Goal: Transaction & Acquisition: Purchase product/service

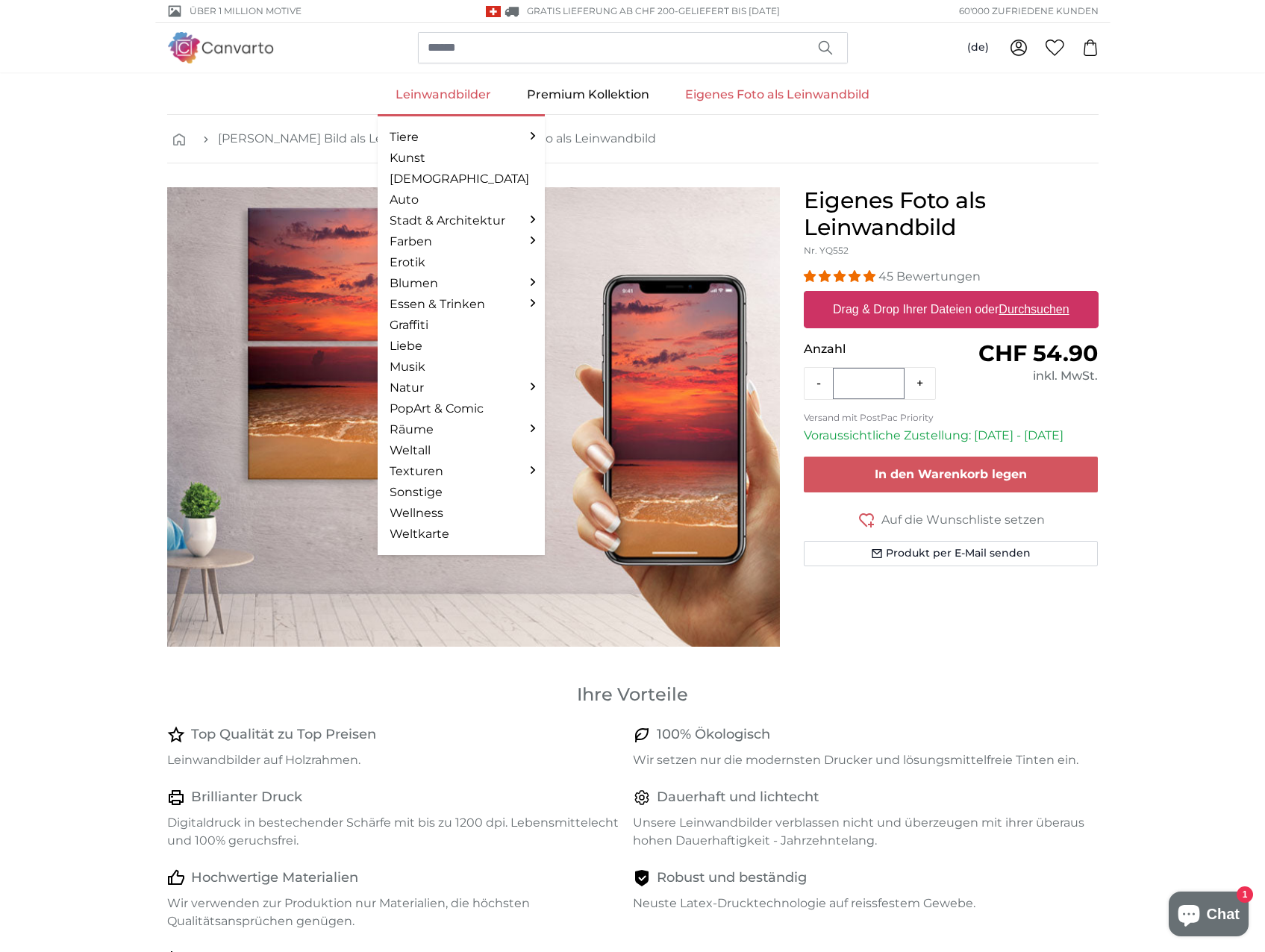
click at [441, 98] on link "Leinwandbilder" at bounding box center [444, 95] width 132 height 39
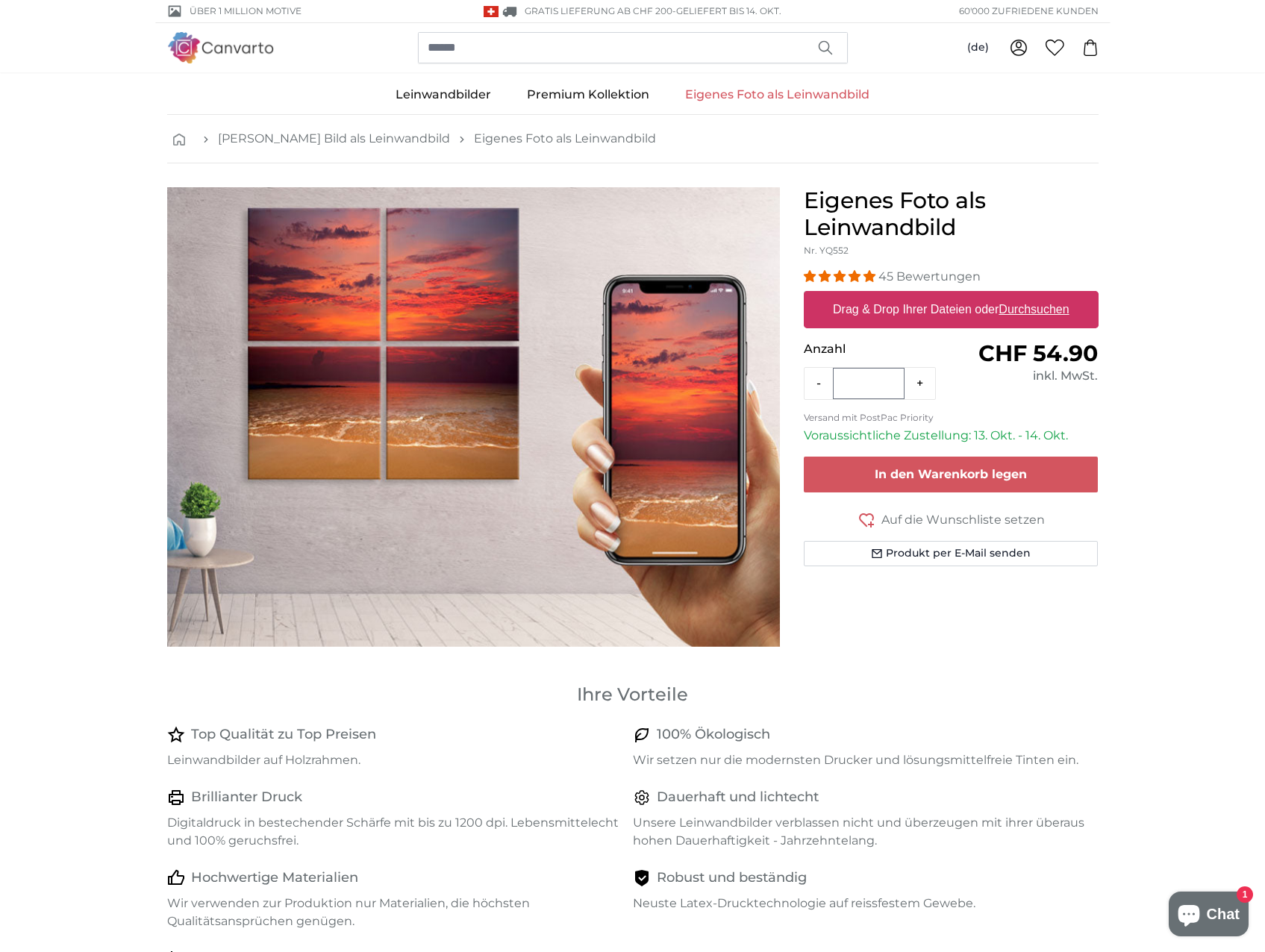
click at [918, 315] on label "Drag & Drop Ihrer Dateien oder Durchsuchen" at bounding box center [951, 309] width 249 height 30
click at [918, 296] on input "Drag & Drop Ihrer Dateien oder Durchsuchen" at bounding box center [950, 293] width 295 height 5
type input "**********"
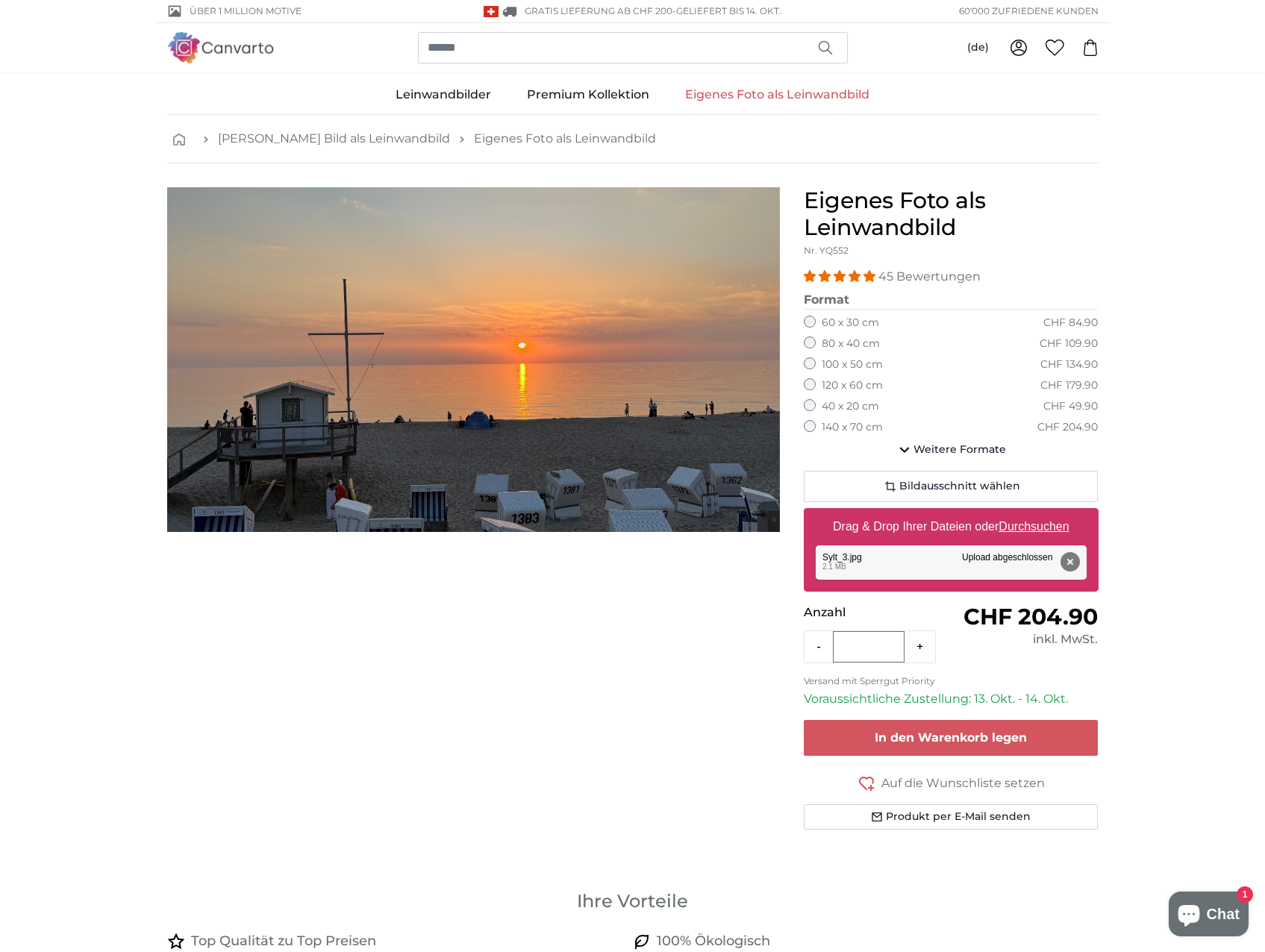
click at [852, 563] on div "Entfernen Nochmal versuchen Entfernen Hochladen Abbrechen Nochmal versuchen Ent…" at bounding box center [951, 563] width 270 height 34
click at [951, 480] on span "Bildausschnitt wählen" at bounding box center [959, 486] width 121 height 15
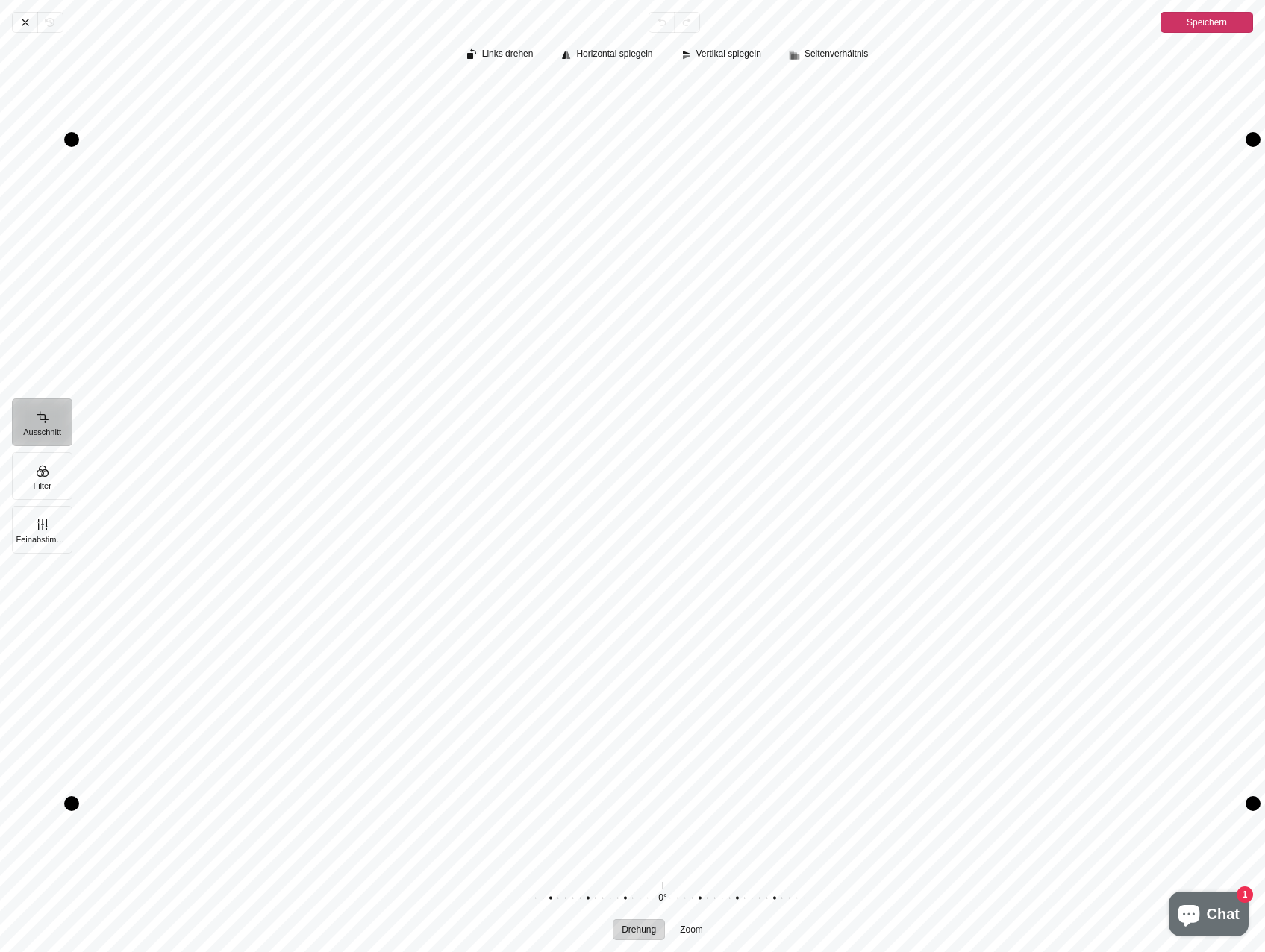
drag, startPoint x: 931, startPoint y: 561, endPoint x: 999, endPoint y: 525, distance: 76.9
click at [999, 525] on div "Pintura" at bounding box center [662, 471] width 1181 height 788
drag, startPoint x: 955, startPoint y: 469, endPoint x: 943, endPoint y: 471, distance: 12.2
click at [943, 471] on div "Pintura" at bounding box center [662, 471] width 1181 height 788
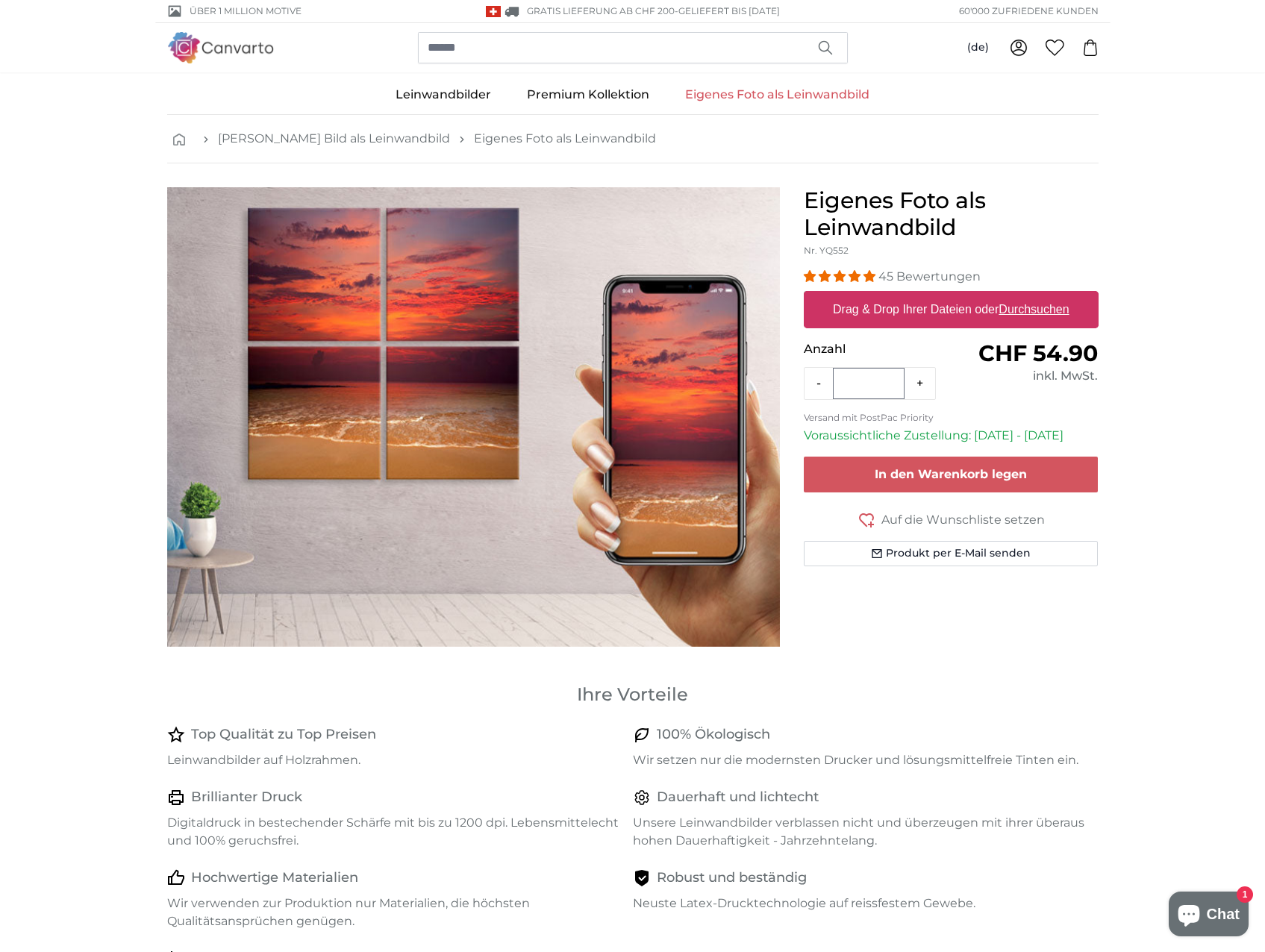
click at [947, 306] on label "Drag & Drop Ihrer Dateien oder Durchsuchen" at bounding box center [951, 309] width 249 height 30
click at [947, 296] on input "Drag & Drop Ihrer Dateien oder Durchsuchen" at bounding box center [950, 293] width 295 height 5
type input "**********"
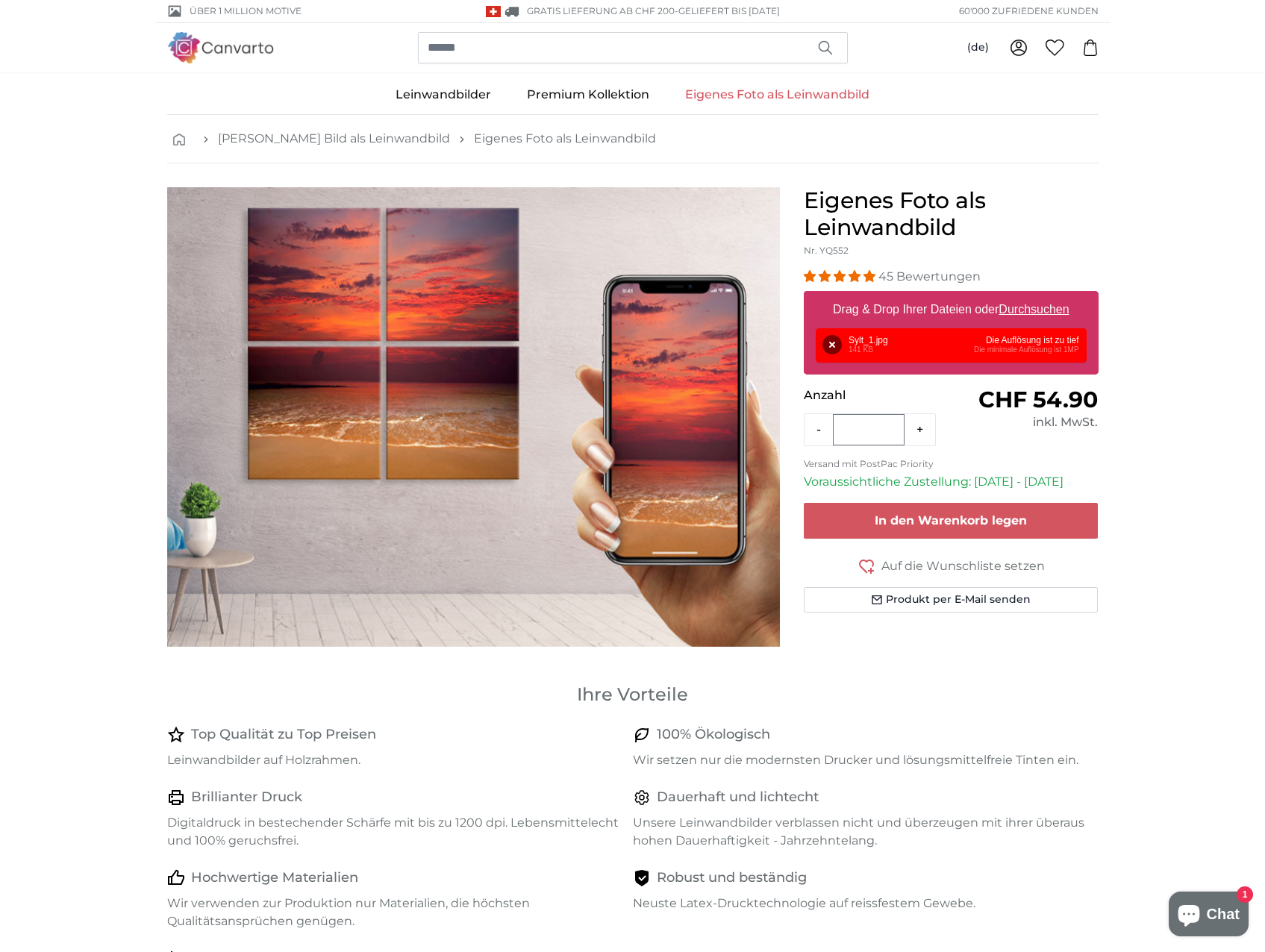
click at [885, 343] on div "Entfernen Nochmal versuchen Entfernen Hochladen Abbrechen Nochmal versuchen Ent…" at bounding box center [951, 345] width 270 height 34
click at [885, 342] on div "Entfernen Nochmal versuchen Entfernen Hochladen Abbrechen Nochmal versuchen Ent…" at bounding box center [951, 345] width 270 height 34
click at [1018, 350] on div "Entfernen Nochmal versuchen Entfernen Hochladen Abbrechen Nochmal versuchen Ent…" at bounding box center [951, 345] width 270 height 34
click at [1055, 309] on u "Durchsuchen" at bounding box center [1034, 309] width 70 height 13
click at [1055, 296] on input "Drag & Drop Ihrer Dateien oder Durchsuchen" at bounding box center [950, 293] width 295 height 5
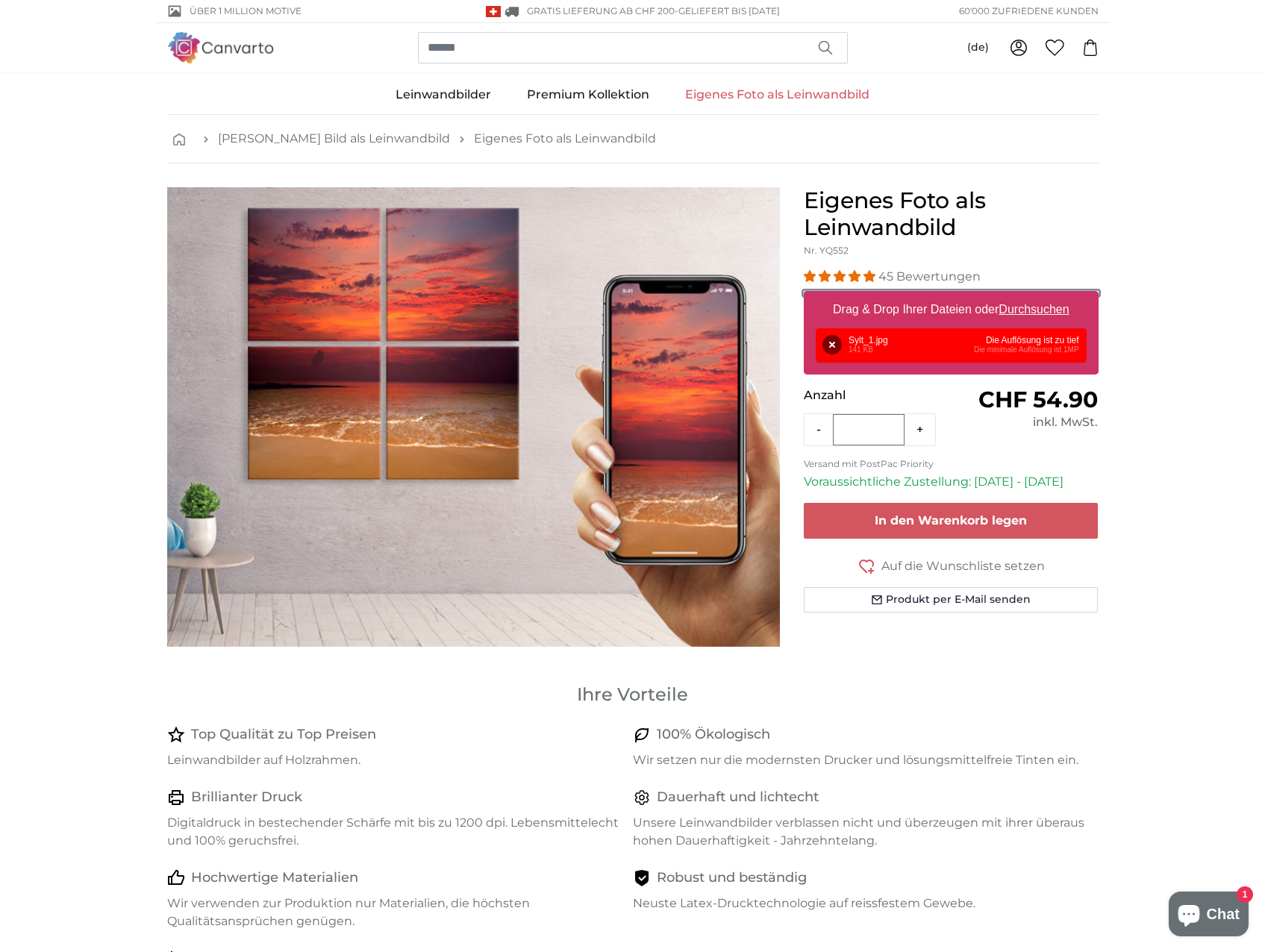
type input "**********"
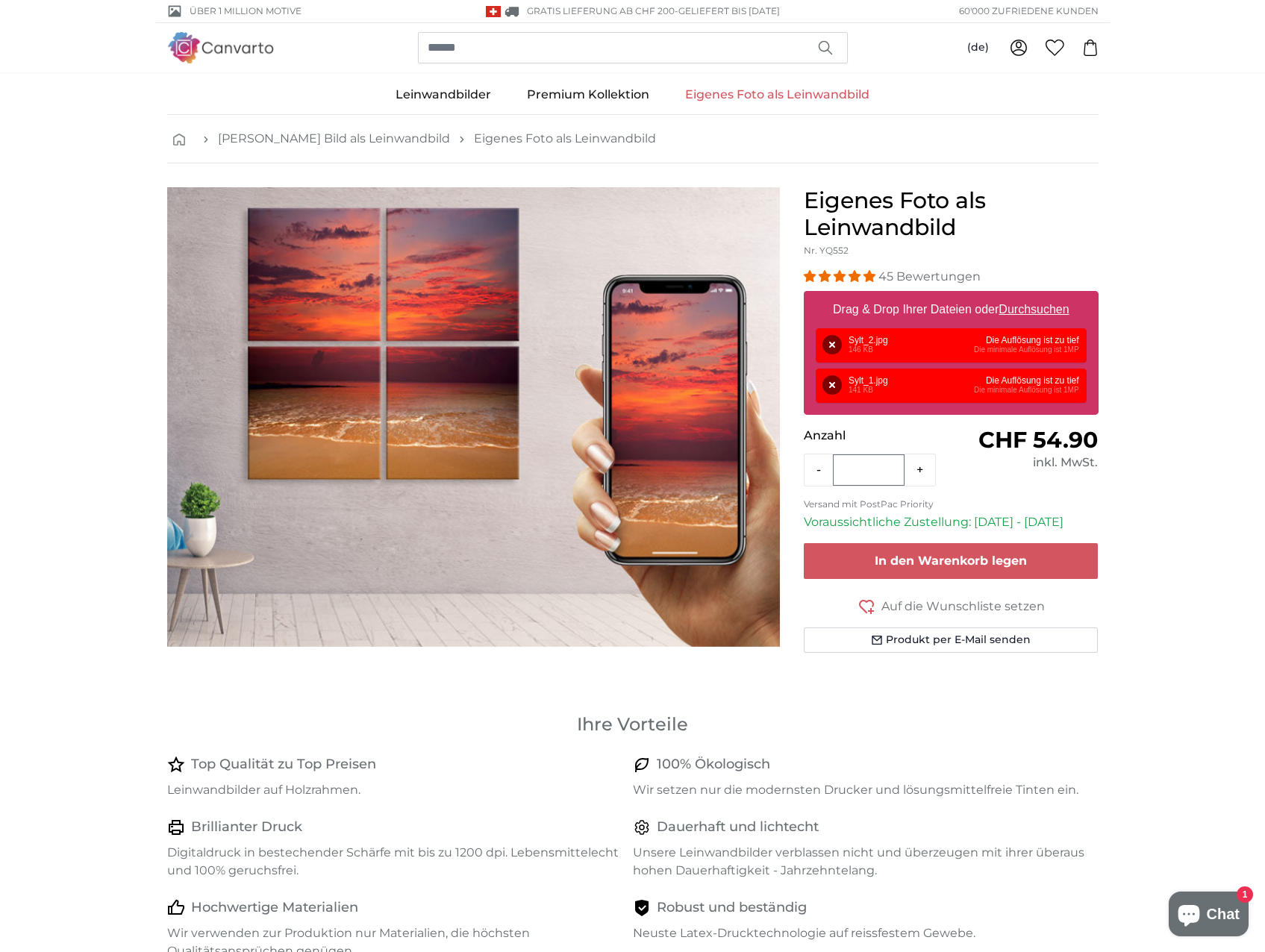
click at [1029, 310] on u "Durchsuchen" at bounding box center [1034, 309] width 70 height 13
click at [1029, 296] on input "Drag & Drop Ihrer Dateien oder Durchsuchen" at bounding box center [950, 293] width 295 height 5
type input "**********"
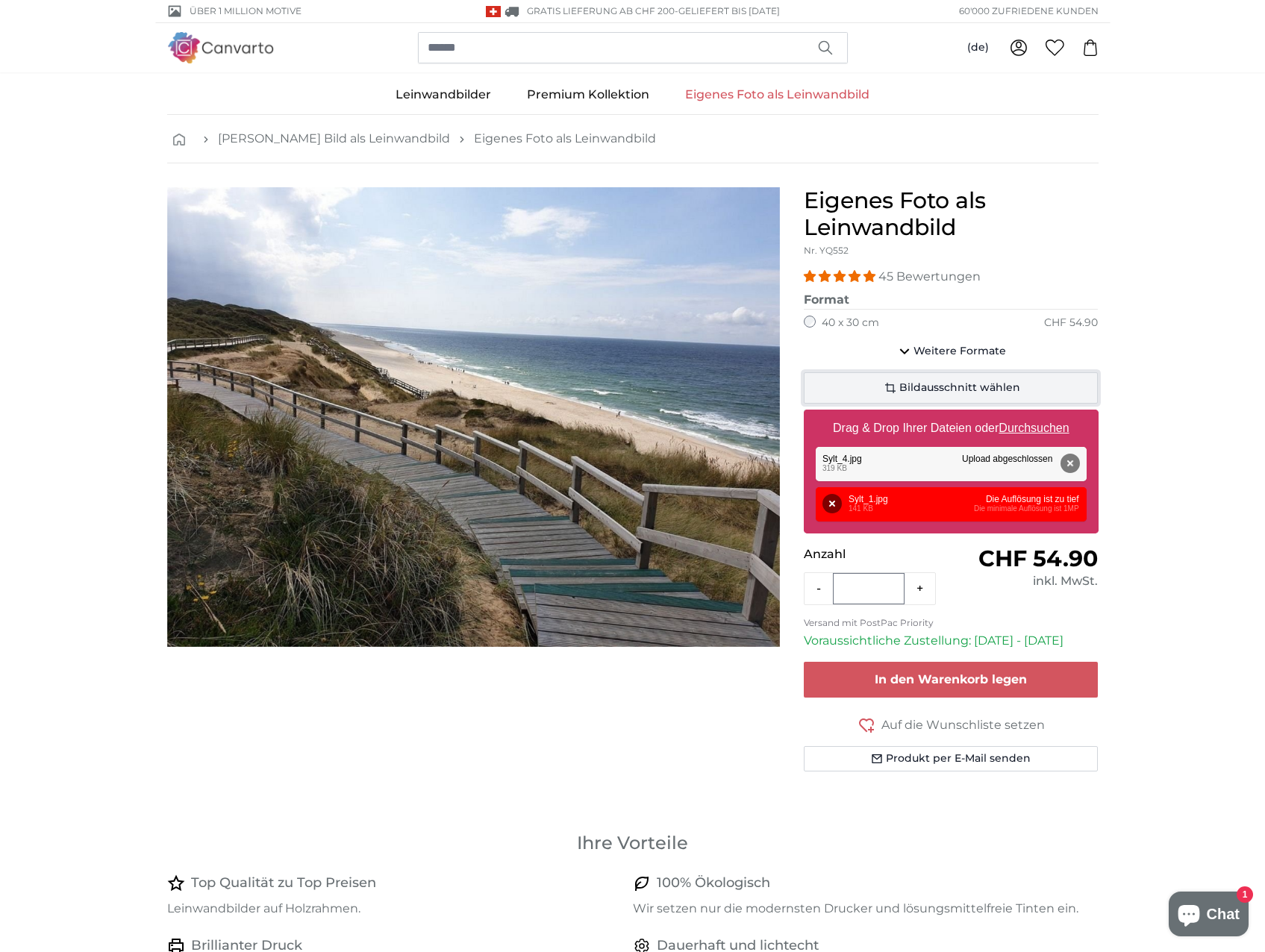
click at [951, 389] on span "Bildausschnitt wählen" at bounding box center [959, 388] width 121 height 15
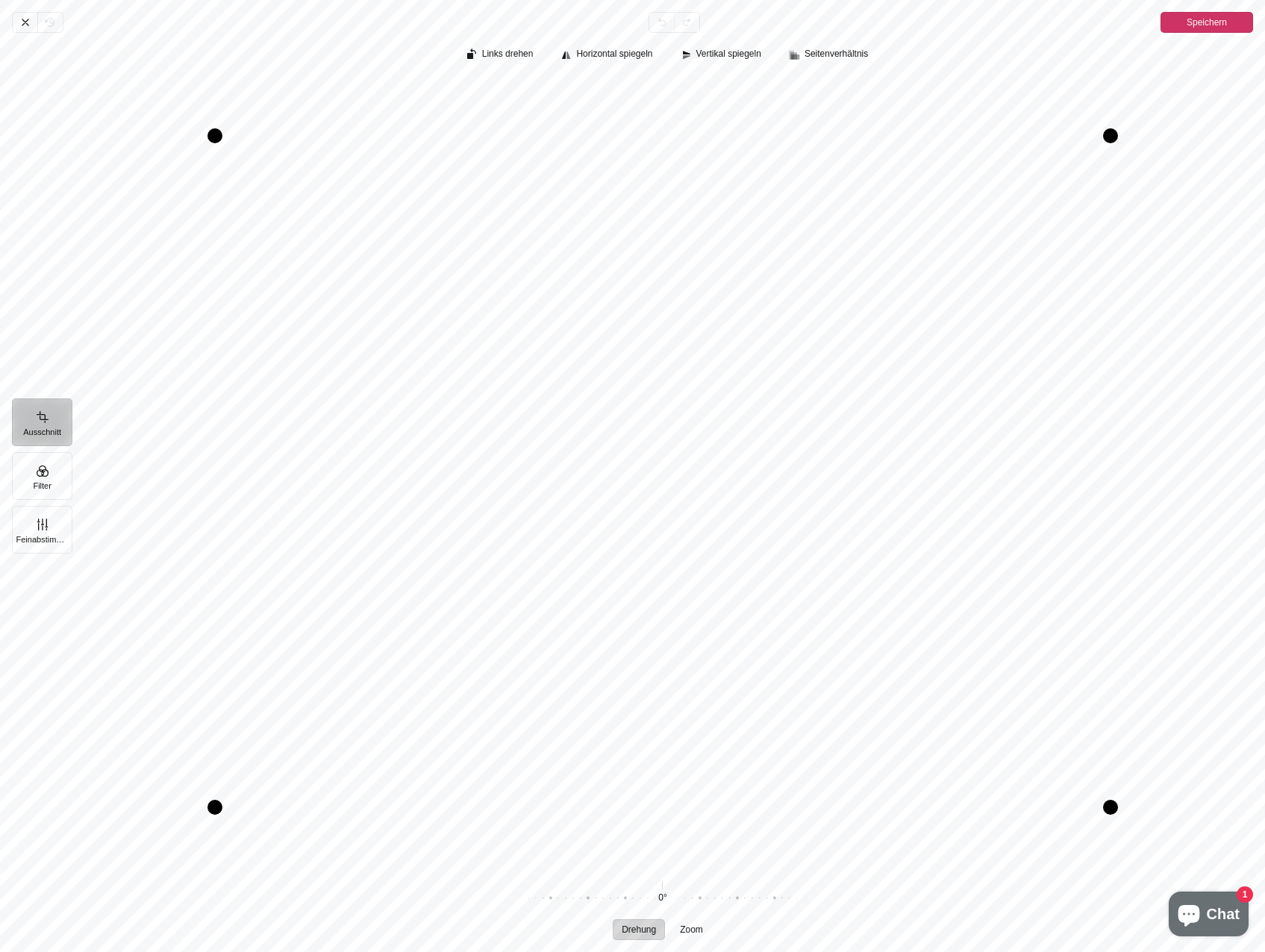
drag, startPoint x: 730, startPoint y: 563, endPoint x: 726, endPoint y: 552, distance: 11.7
click at [726, 552] on div "Pintura" at bounding box center [662, 471] width 1181 height 788
click at [723, 59] on span "Vertikal spiegeln" at bounding box center [729, 54] width 65 height 10
click at [28, 23] on icon "Pintura" at bounding box center [25, 22] width 12 height 12
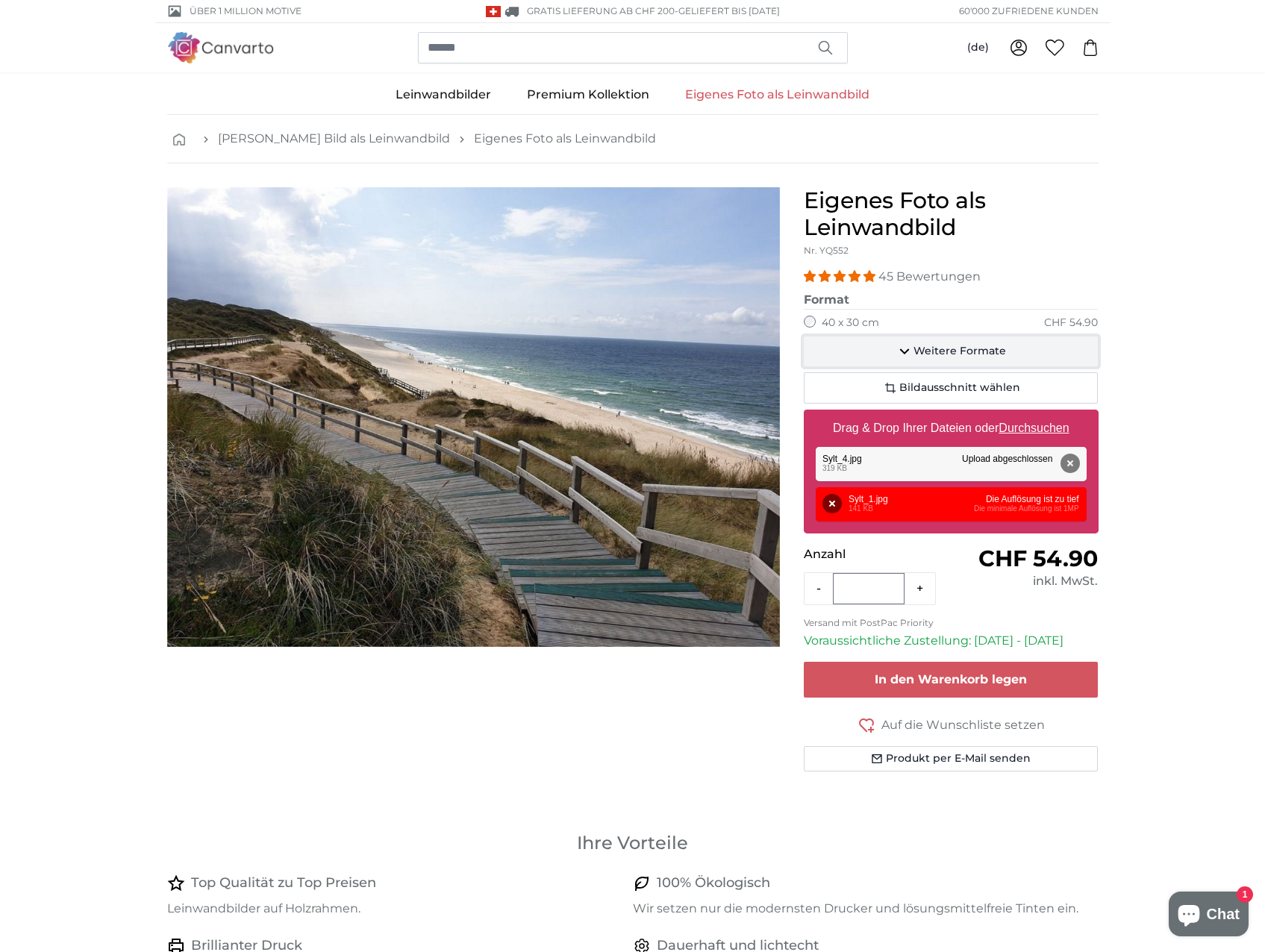
click at [923, 353] on span "Weitere Formate" at bounding box center [959, 352] width 93 height 15
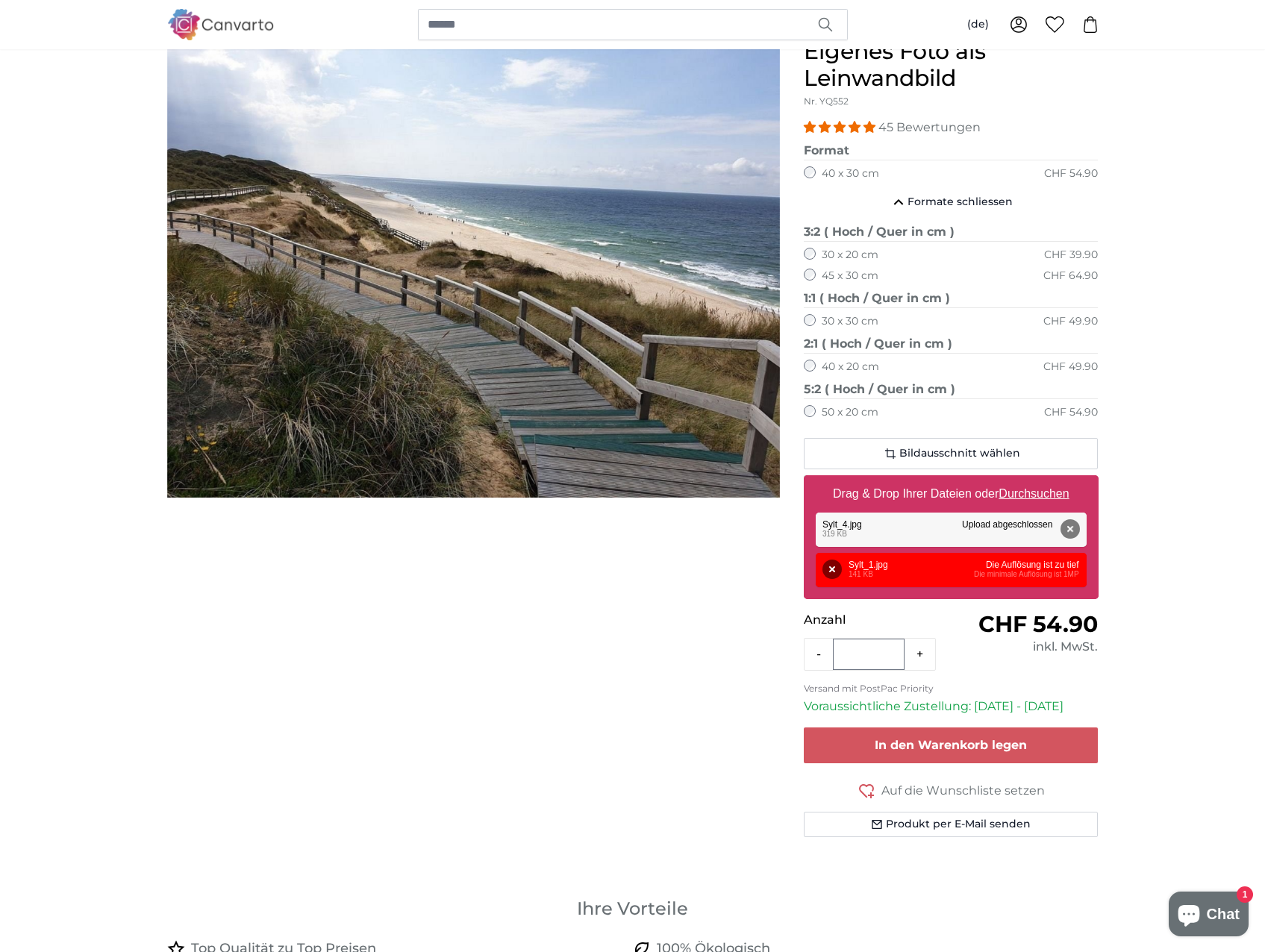
scroll to position [75, 0]
